Goal: Transaction & Acquisition: Obtain resource

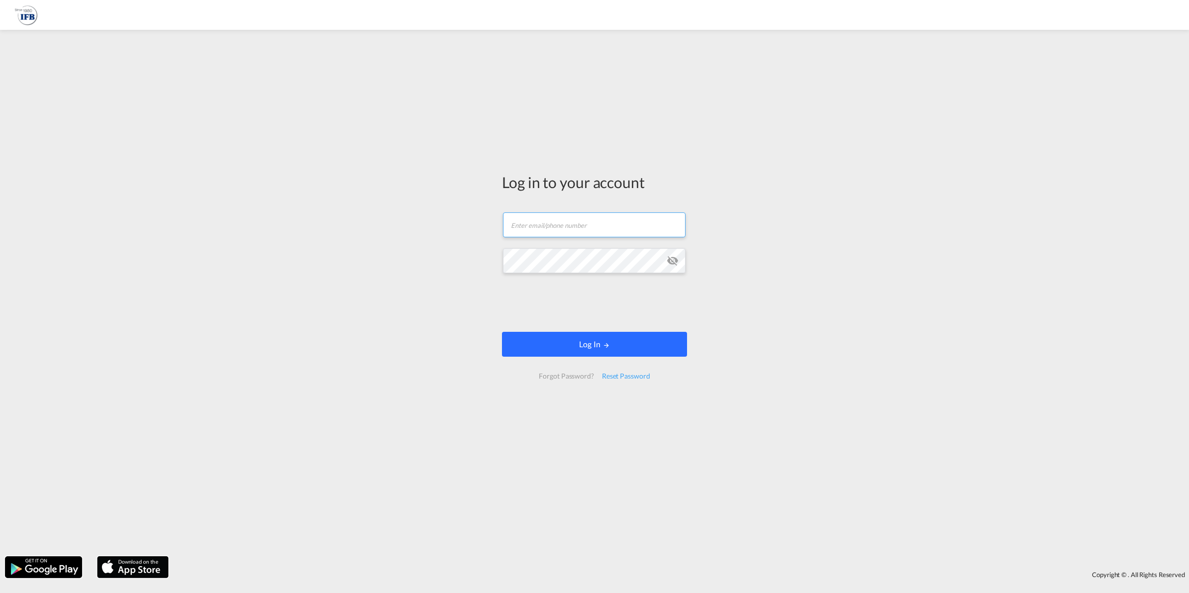
type input "[EMAIL_ADDRESS][DOMAIN_NAME]"
click at [555, 336] on button "Log In" at bounding box center [594, 344] width 185 height 25
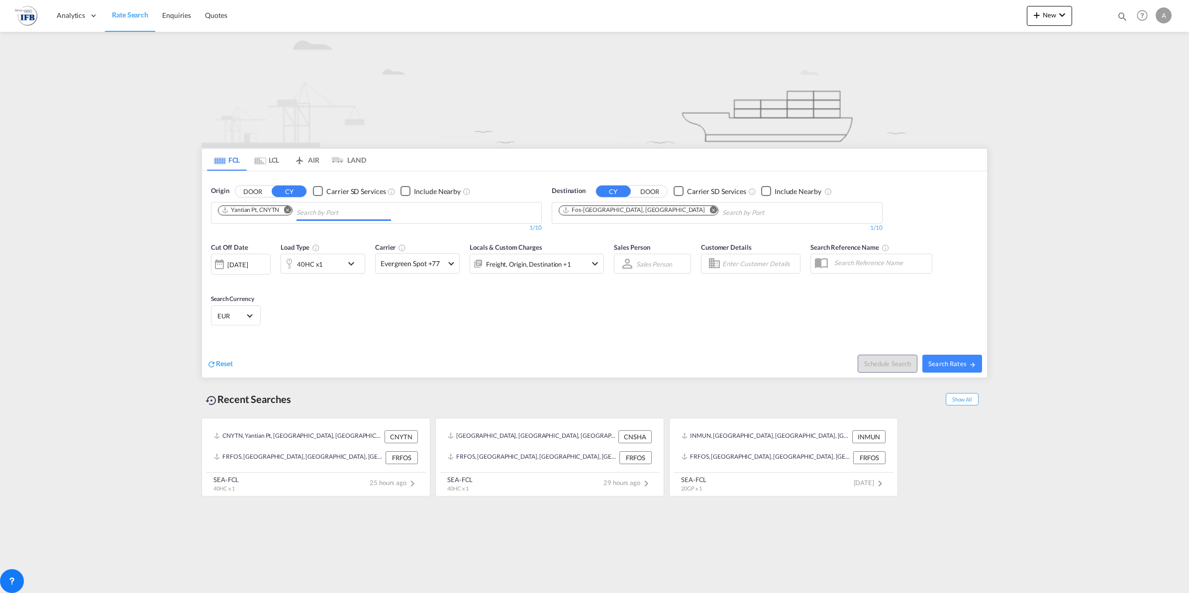
click at [308, 205] on input "Chips input." at bounding box center [343, 213] width 94 height 16
type input "shekou"
click at [381, 229] on div "Shekou Pt China CNSHK" at bounding box center [375, 236] width 189 height 30
click at [960, 368] on button "Search Rates" at bounding box center [952, 364] width 60 height 18
type input "CNYTN,CNSHK to FRFOS / [DATE]"
